Goal: Task Accomplishment & Management: Complete application form

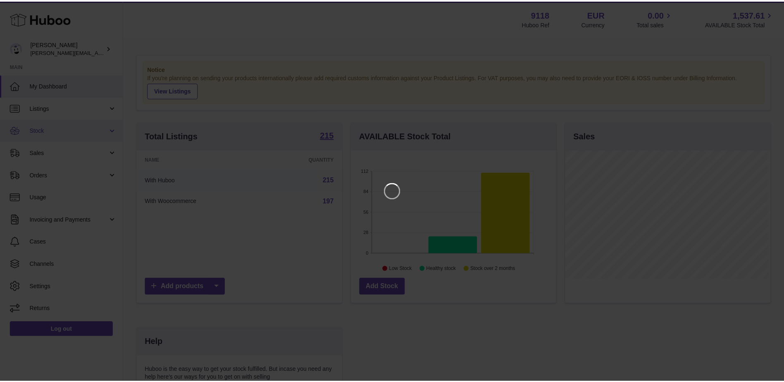
scroll to position [129, 207]
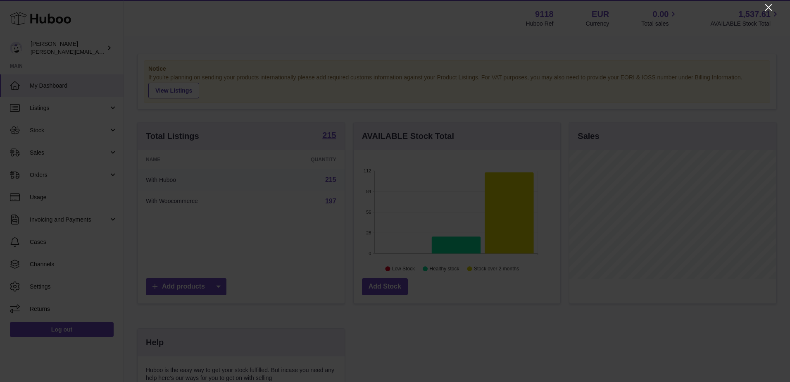
click at [769, 5] on icon "Close" at bounding box center [769, 7] width 10 height 10
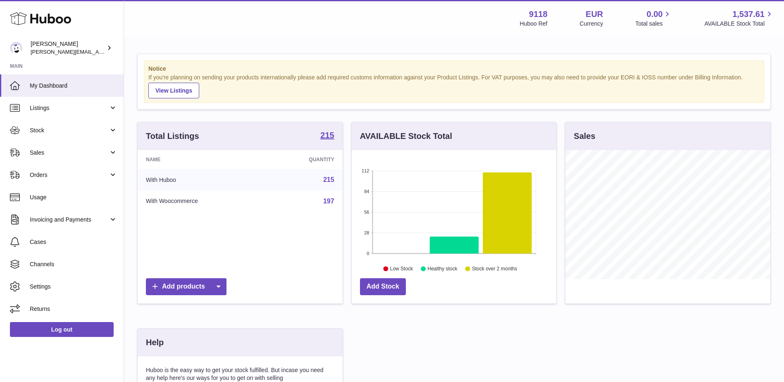
scroll to position [413124, 413048]
click at [40, 147] on link "Sales" at bounding box center [62, 152] width 124 height 22
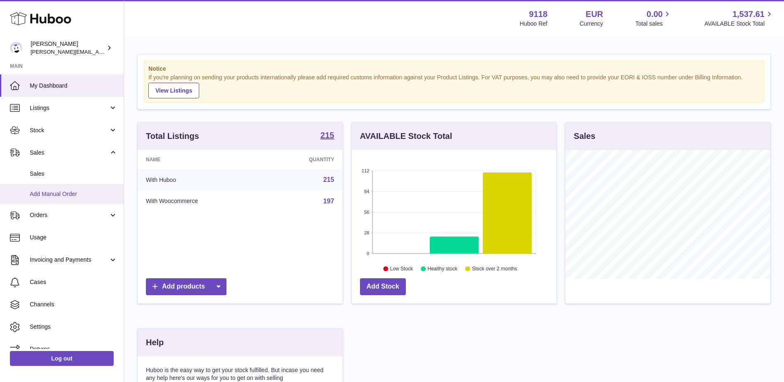
click at [46, 191] on span "Add Manual Order" at bounding box center [74, 194] width 88 height 8
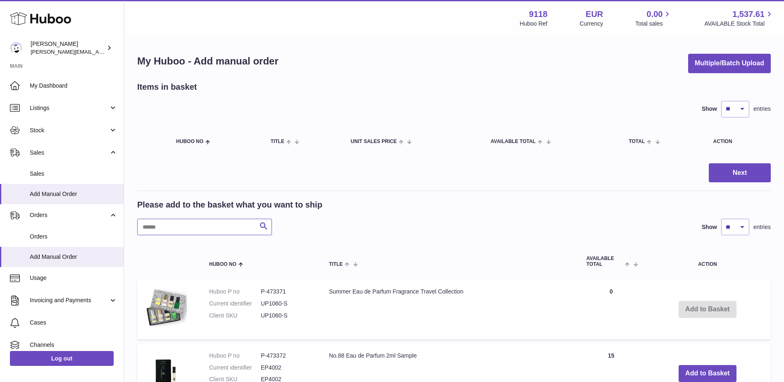
click at [187, 228] on input "text" at bounding box center [204, 227] width 135 height 17
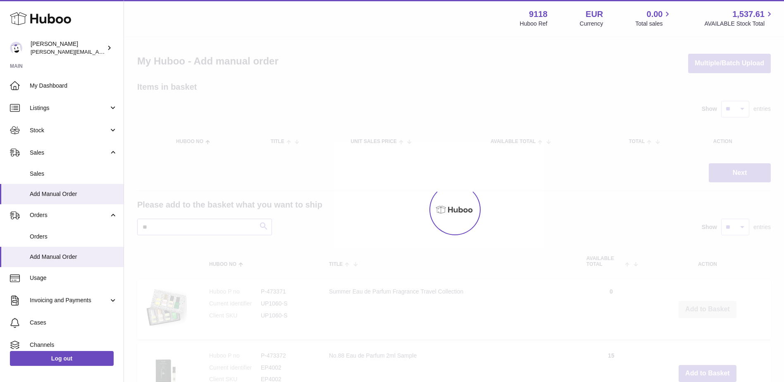
type input "*"
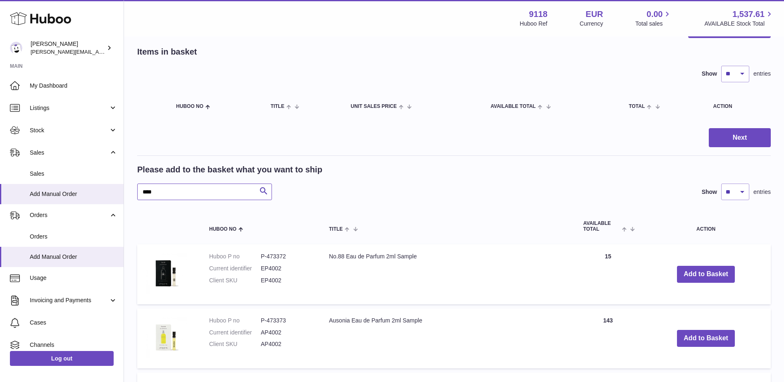
scroll to position [83, 0]
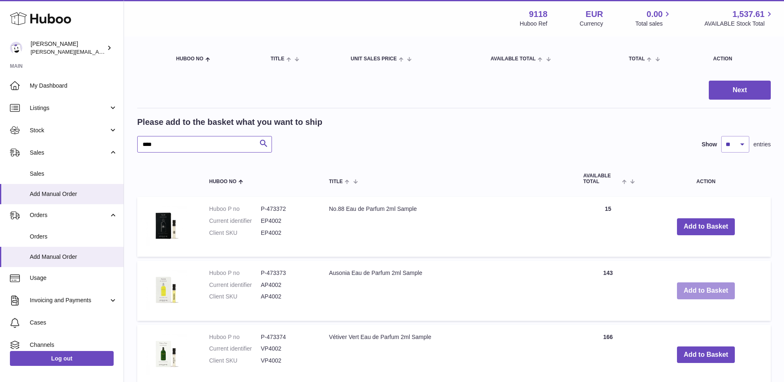
type input "****"
click at [715, 289] on button "Add to Basket" at bounding box center [706, 290] width 58 height 17
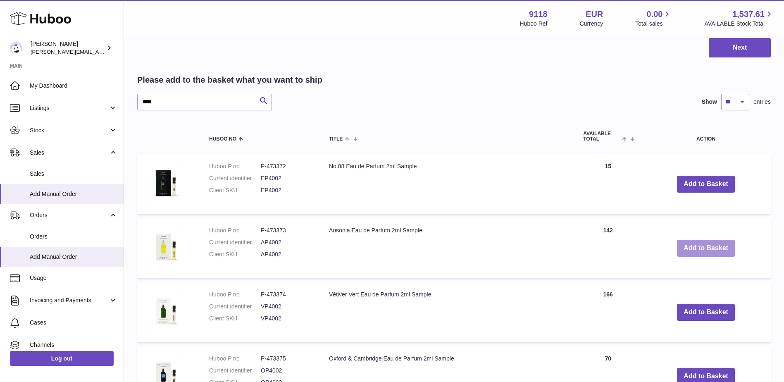
scroll to position [207, 0]
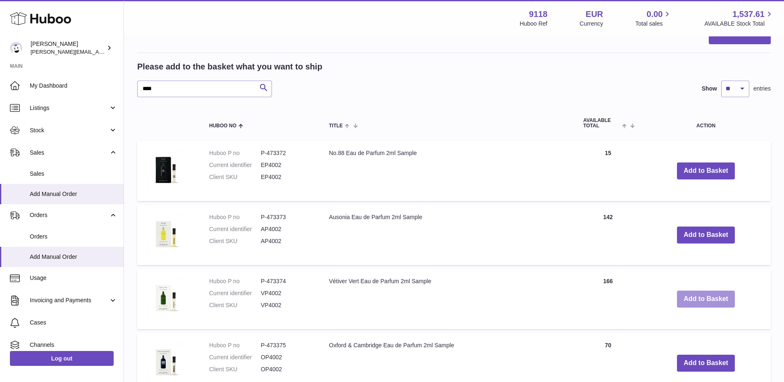
click at [691, 299] on button "Add to Basket" at bounding box center [706, 299] width 58 height 17
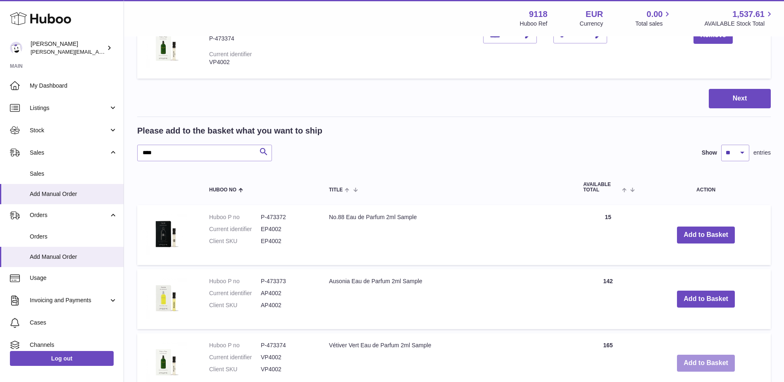
scroll to position [289, 0]
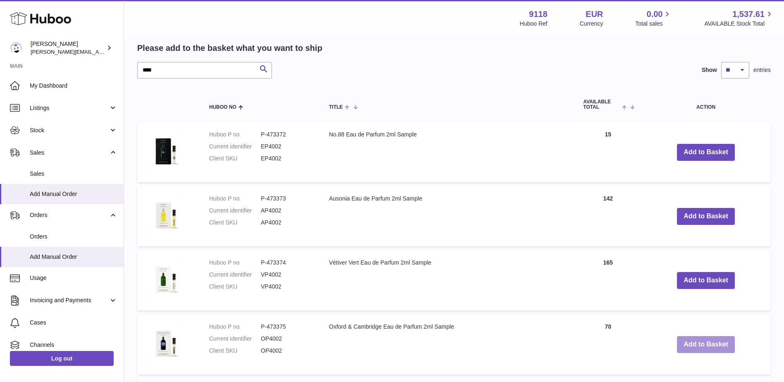
click at [705, 345] on button "Add to Basket" at bounding box center [706, 344] width 58 height 17
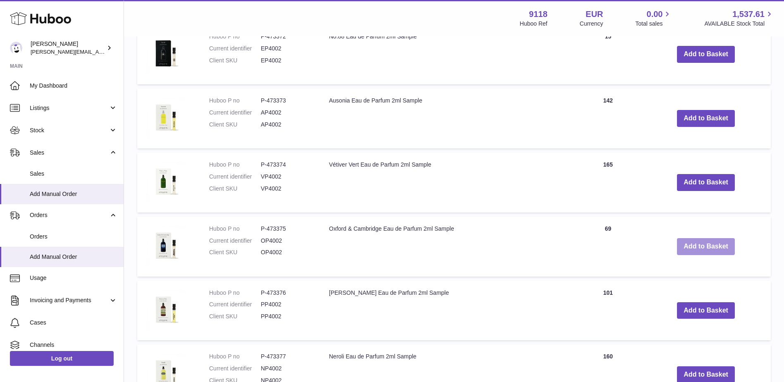
scroll to position [477, 0]
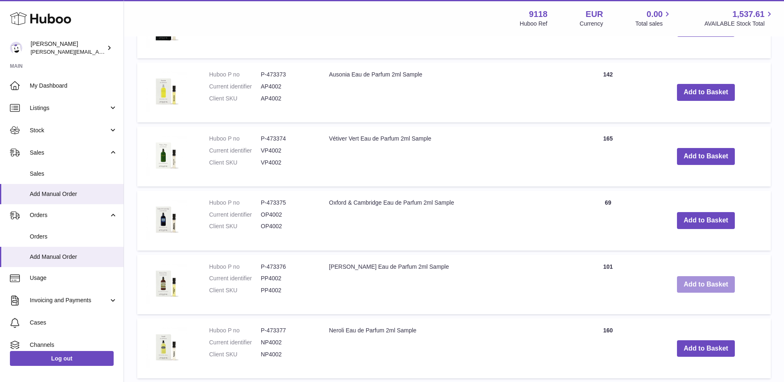
click at [687, 281] on button "Add to Basket" at bounding box center [706, 284] width 58 height 17
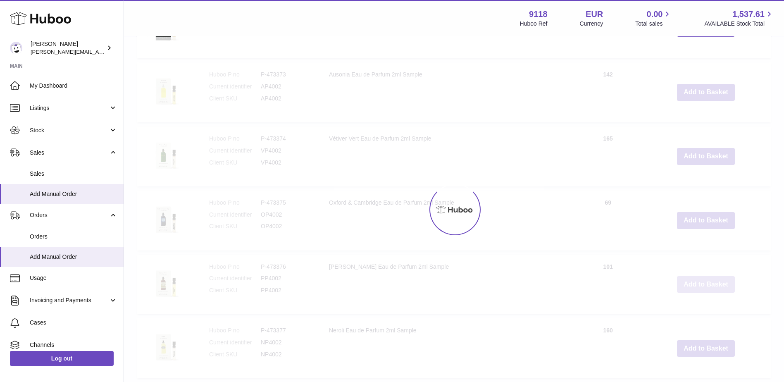
scroll to position [541, 0]
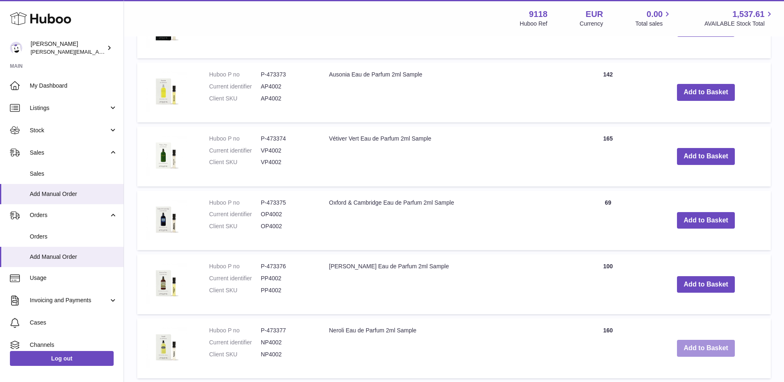
click at [695, 347] on button "Add to Basket" at bounding box center [706, 348] width 58 height 17
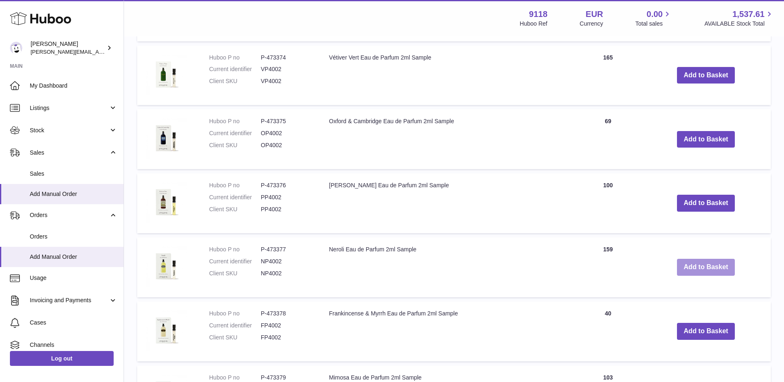
scroll to position [729, 0]
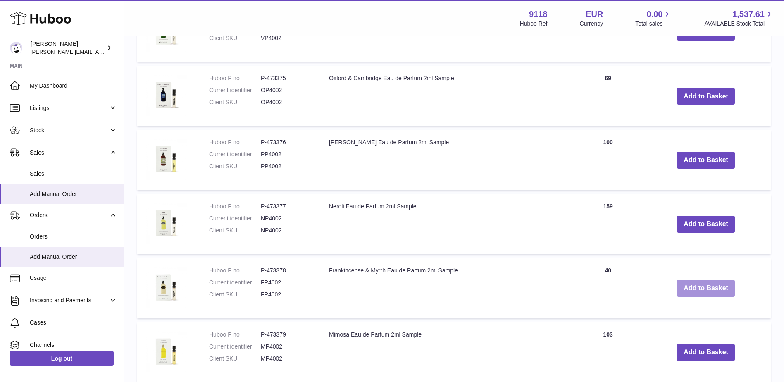
click at [686, 284] on button "Add to Basket" at bounding box center [706, 288] width 58 height 17
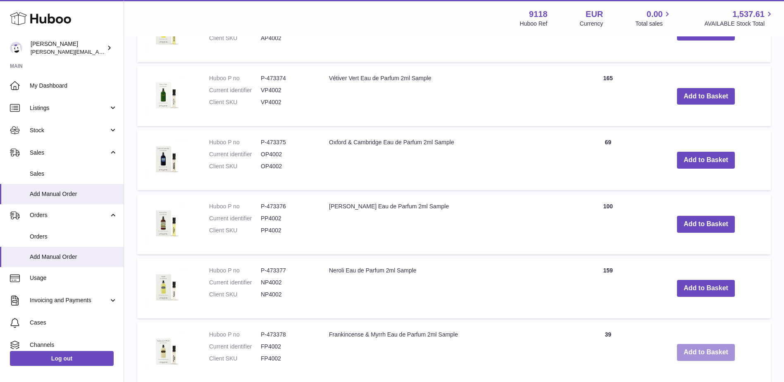
scroll to position [793, 0]
click at [693, 349] on button "Add to Basket" at bounding box center [706, 352] width 58 height 17
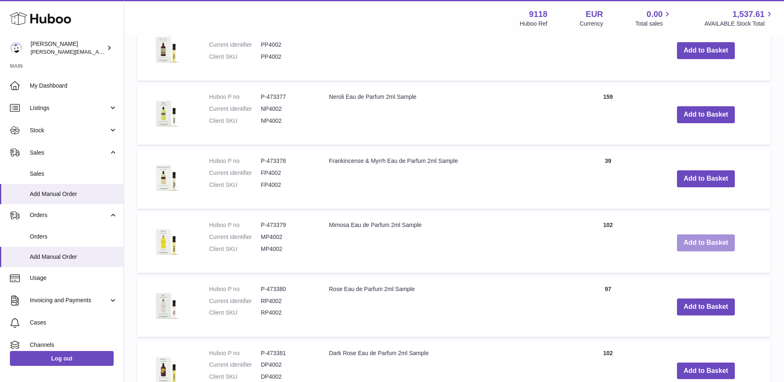
scroll to position [981, 0]
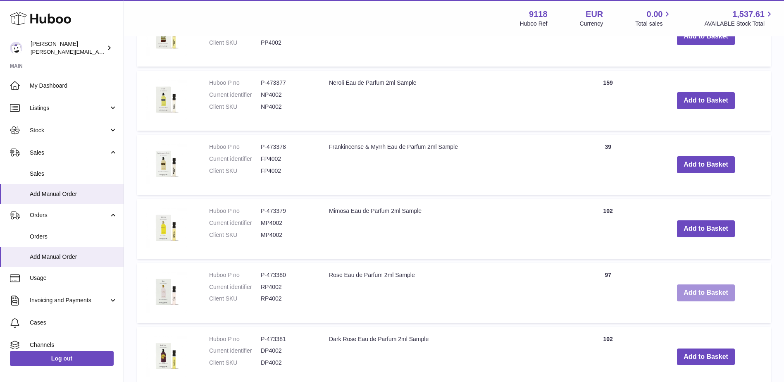
click at [700, 292] on button "Add to Basket" at bounding box center [706, 292] width 58 height 17
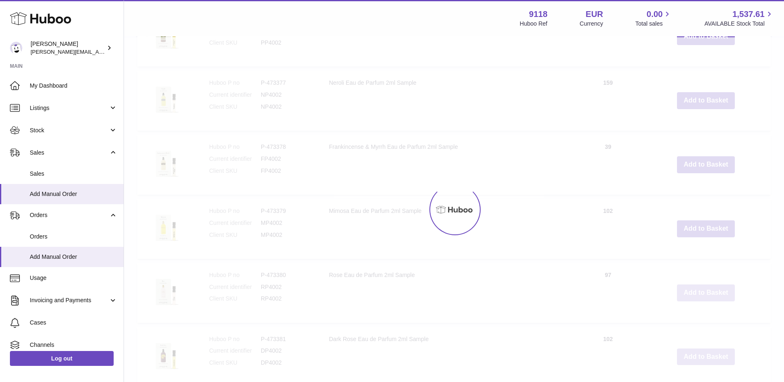
scroll to position [1045, 0]
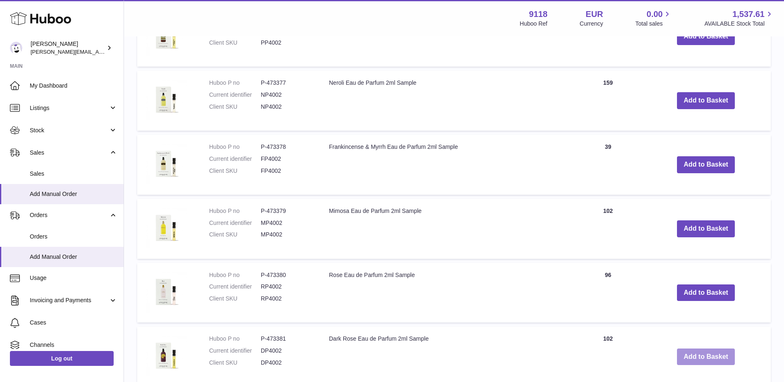
click at [708, 350] on button "Add to Basket" at bounding box center [706, 356] width 58 height 17
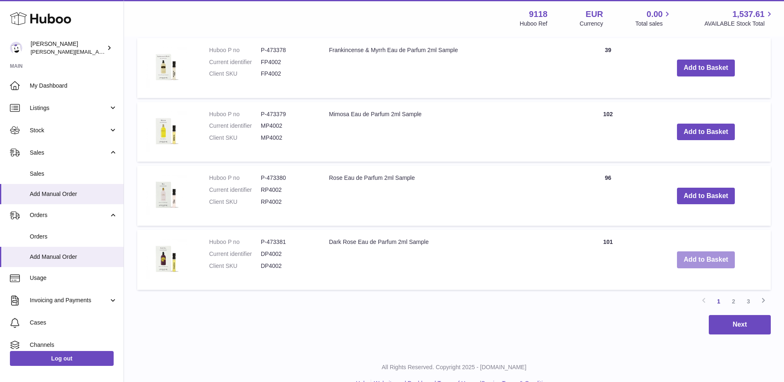
scroll to position [1224, 0]
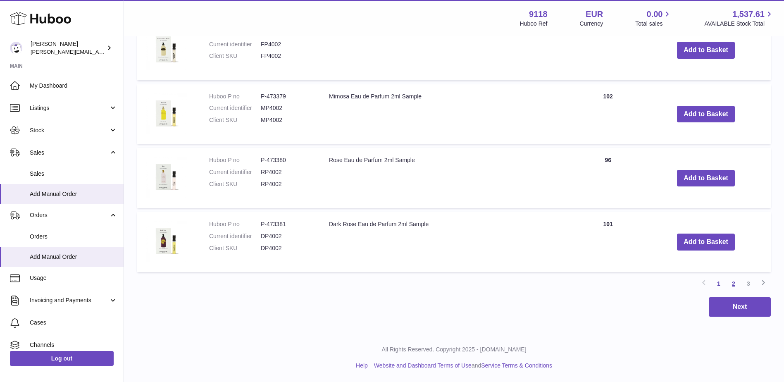
click at [731, 283] on link "2" at bounding box center [733, 283] width 15 height 15
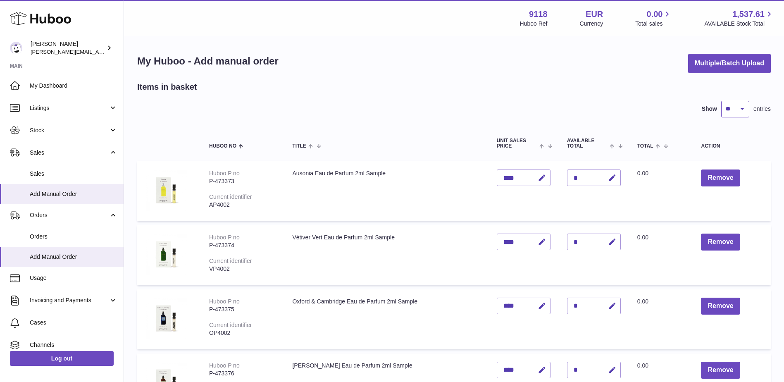
click at [744, 111] on select "** ** ** ***" at bounding box center [735, 109] width 28 height 17
select select "***"
click at [721, 101] on select "** ** ** ***" at bounding box center [735, 109] width 28 height 17
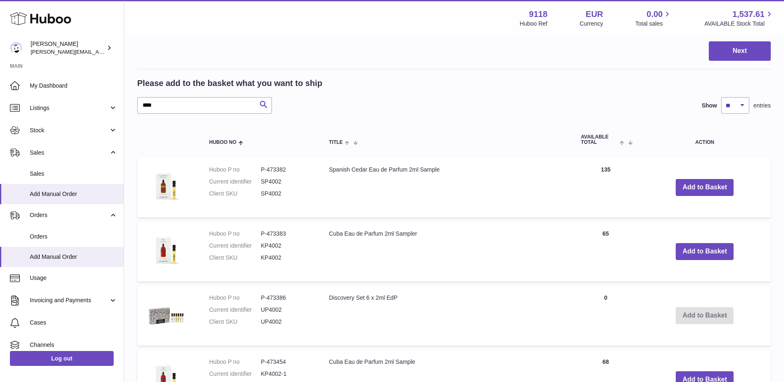
scroll to position [703, 0]
click at [718, 187] on button "Add to Basket" at bounding box center [705, 187] width 58 height 17
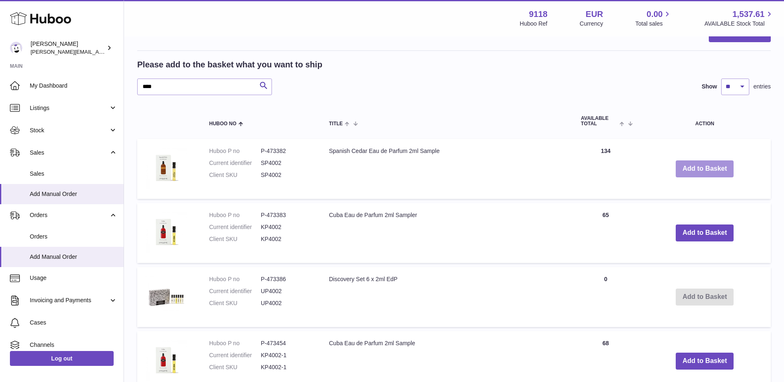
scroll to position [785, 0]
click at [691, 232] on button "Add to Basket" at bounding box center [705, 232] width 58 height 17
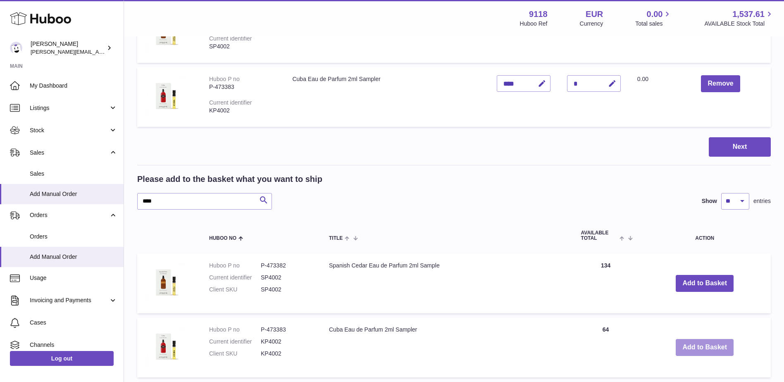
scroll to position [868, 0]
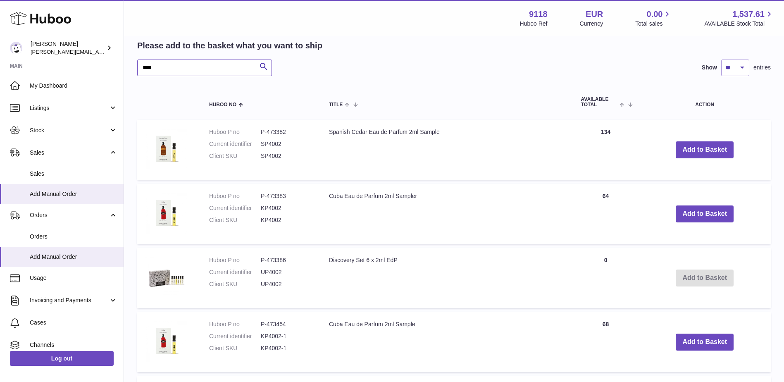
click at [143, 67] on input "****" at bounding box center [204, 68] width 135 height 17
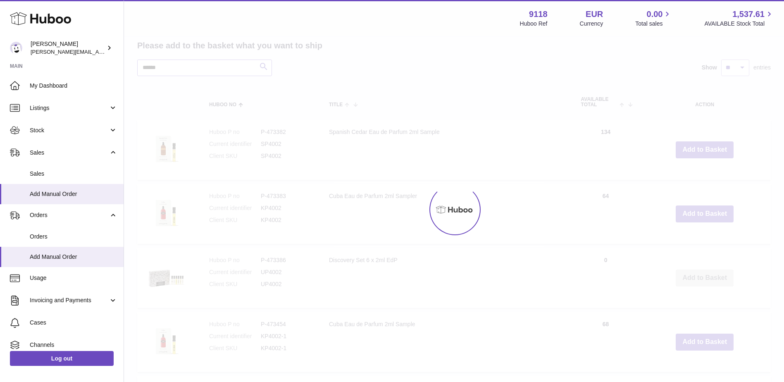
type input "******"
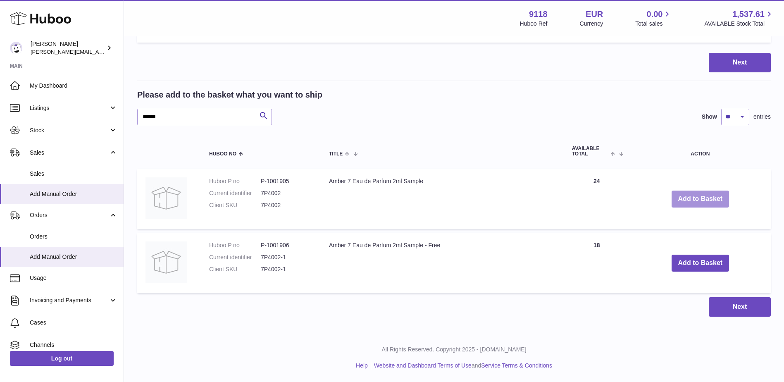
click at [704, 198] on button "Add to Basket" at bounding box center [701, 199] width 58 height 17
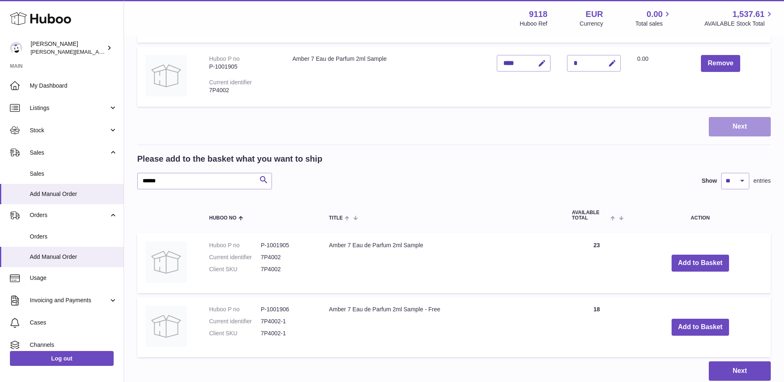
click at [750, 126] on button "Next" at bounding box center [740, 126] width 62 height 19
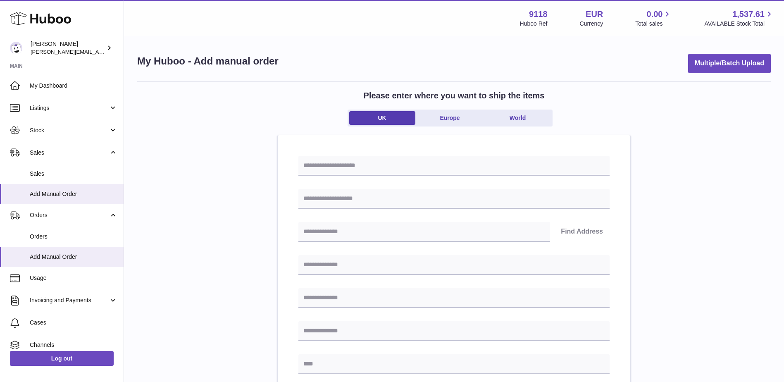
drag, startPoint x: 455, startPoint y: 121, endPoint x: 442, endPoint y: 132, distance: 17.0
click at [455, 121] on link "Europe" at bounding box center [450, 118] width 66 height 14
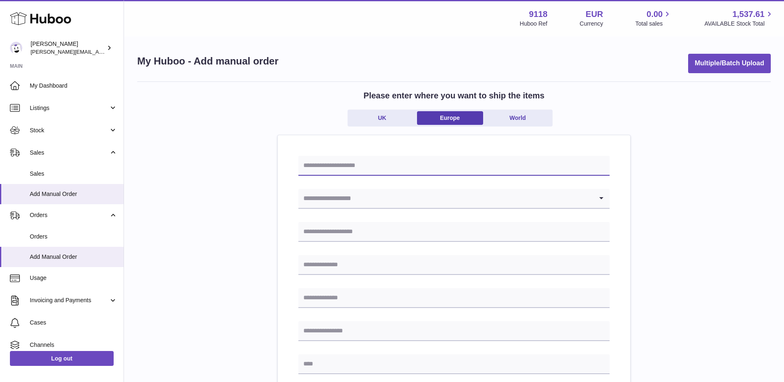
click at [401, 163] on input "text" at bounding box center [453, 166] width 311 height 20
type input "*"
type input "**********"
click at [370, 202] on input "Search for option" at bounding box center [445, 198] width 295 height 19
type input "*"
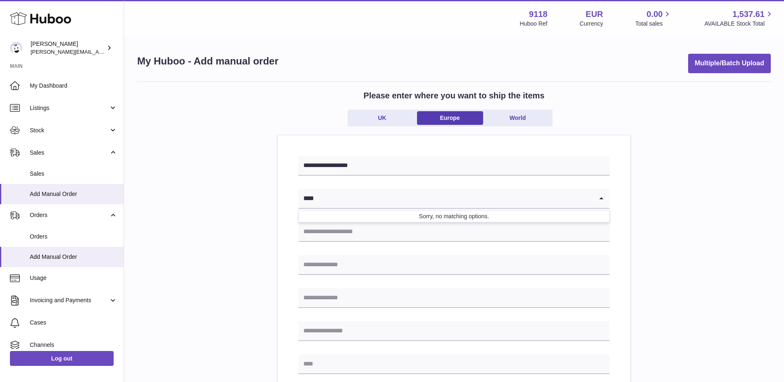
type input "***"
